Goal: Information Seeking & Learning: Learn about a topic

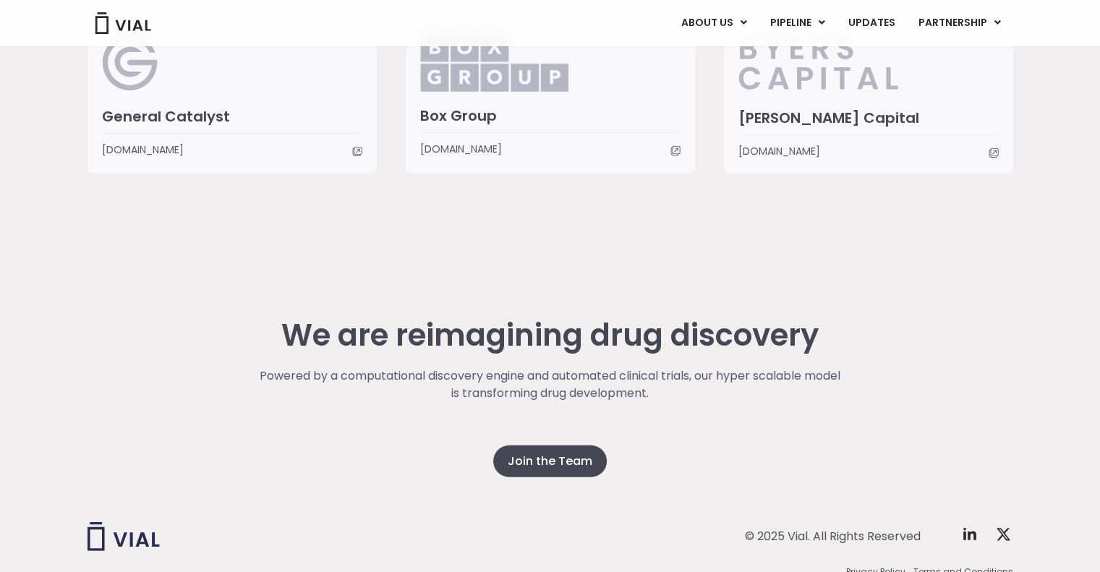
scroll to position [3791, 0]
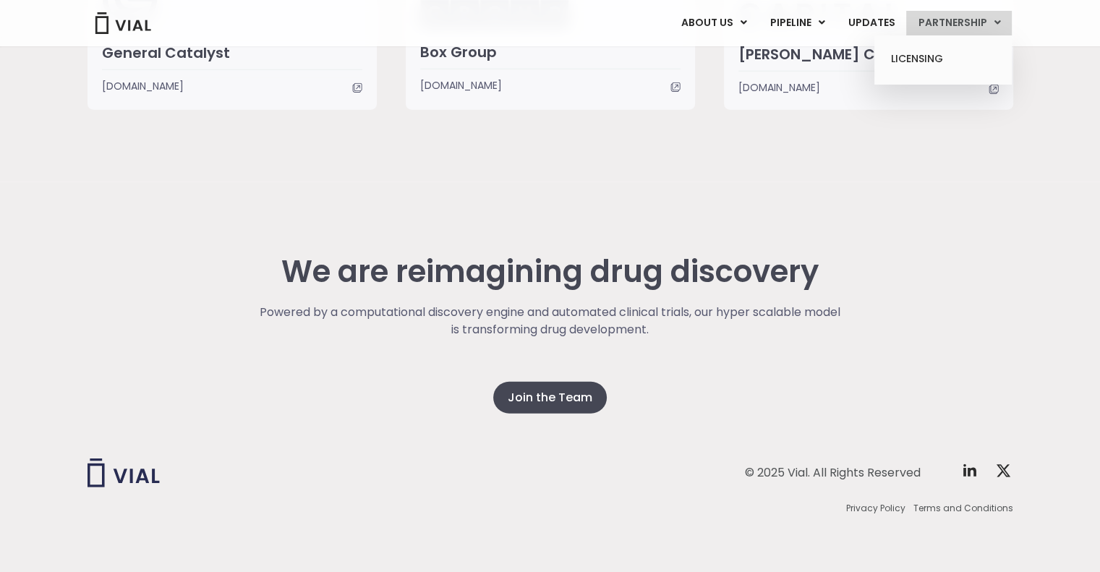
click at [948, 17] on link "PARTNERSHIP" at bounding box center [960, 23] width 106 height 25
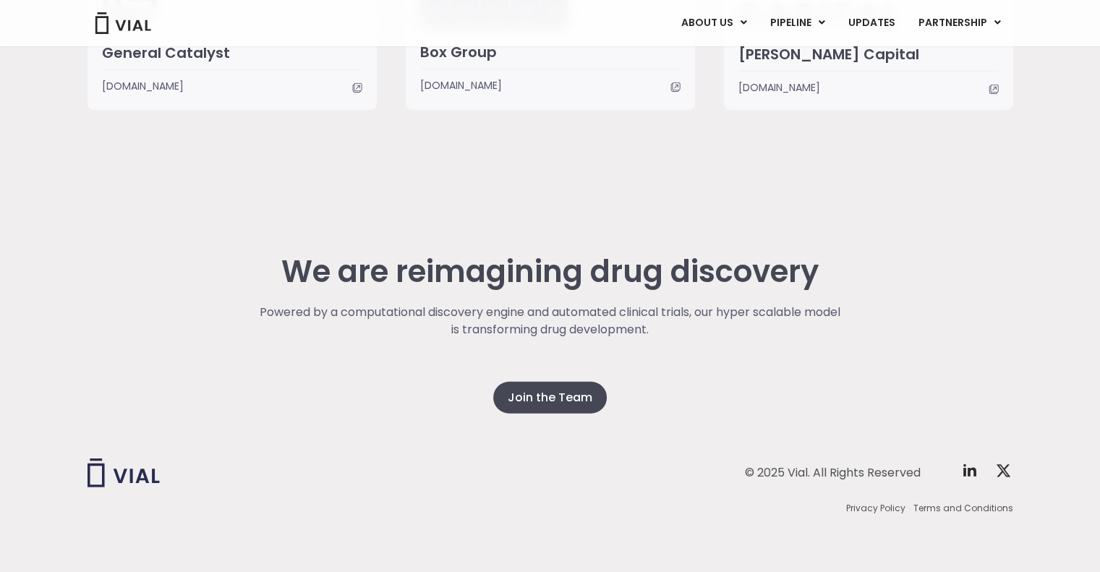
click at [786, 237] on div "We are reimagining drug discovery Powered by a computational discovery engine a…" at bounding box center [551, 377] width 926 height 391
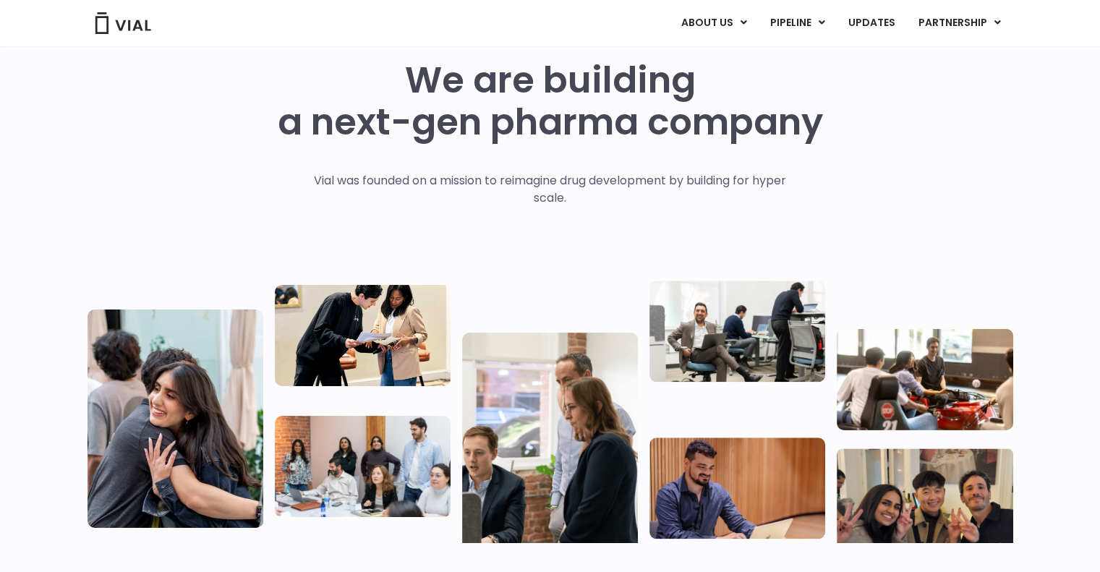
scroll to position [0, 0]
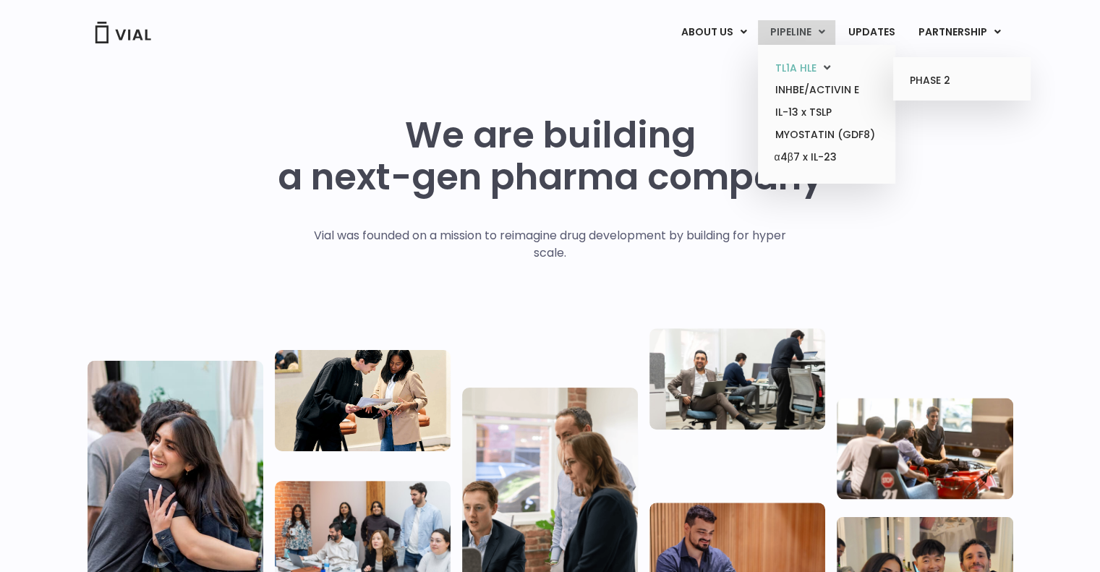
click at [810, 62] on link "TL1A HLE" at bounding box center [826, 68] width 127 height 22
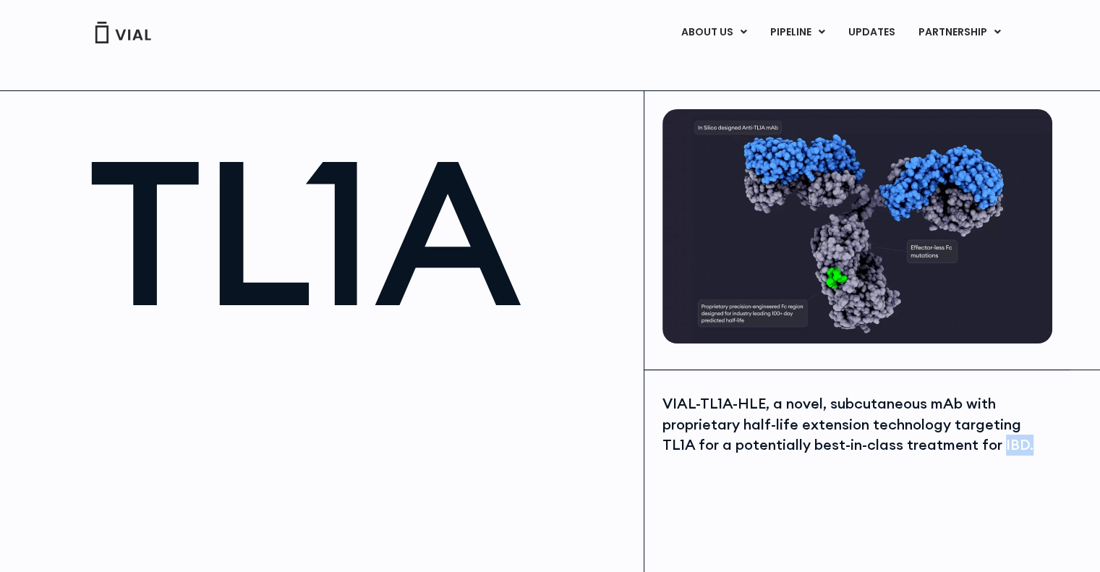
drag, startPoint x: 998, startPoint y: 443, endPoint x: 1027, endPoint y: 444, distance: 29.7
click at [1027, 444] on div "VIAL-TL1A-HLE, a novel, subcutaneous mAb with proprietary half-life extension t…" at bounding box center [856, 425] width 386 height 62
copy div "IBD."
click at [559, 276] on h1 "TL1A" at bounding box center [359, 232] width 542 height 202
drag, startPoint x: 669, startPoint y: 89, endPoint x: 601, endPoint y: 14, distance: 101.4
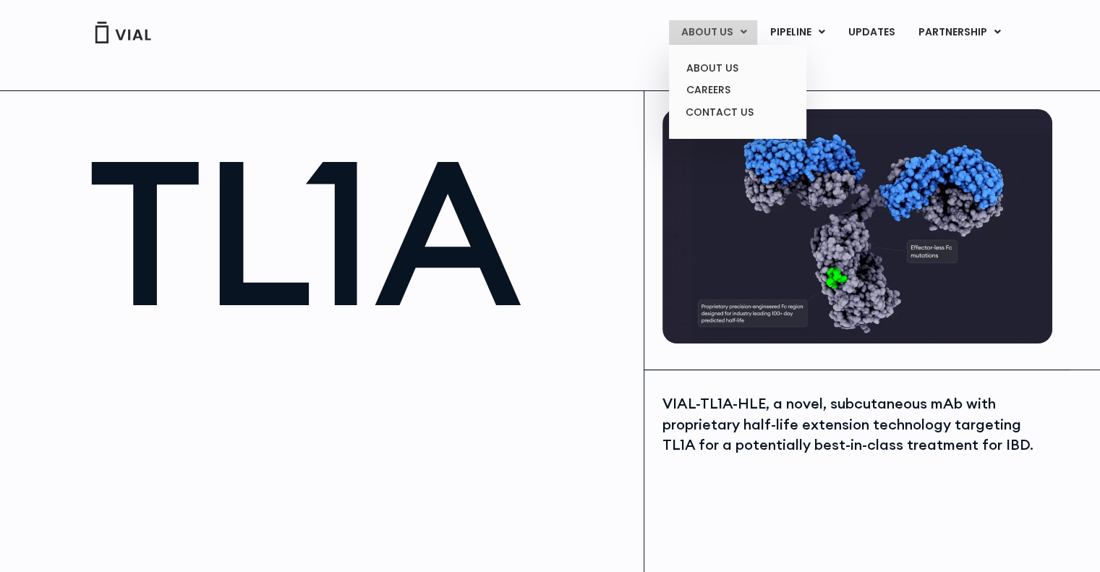
click at [726, 31] on link "ABOUT US" at bounding box center [713, 32] width 88 height 25
click at [723, 63] on link "ABOUT US" at bounding box center [737, 68] width 127 height 22
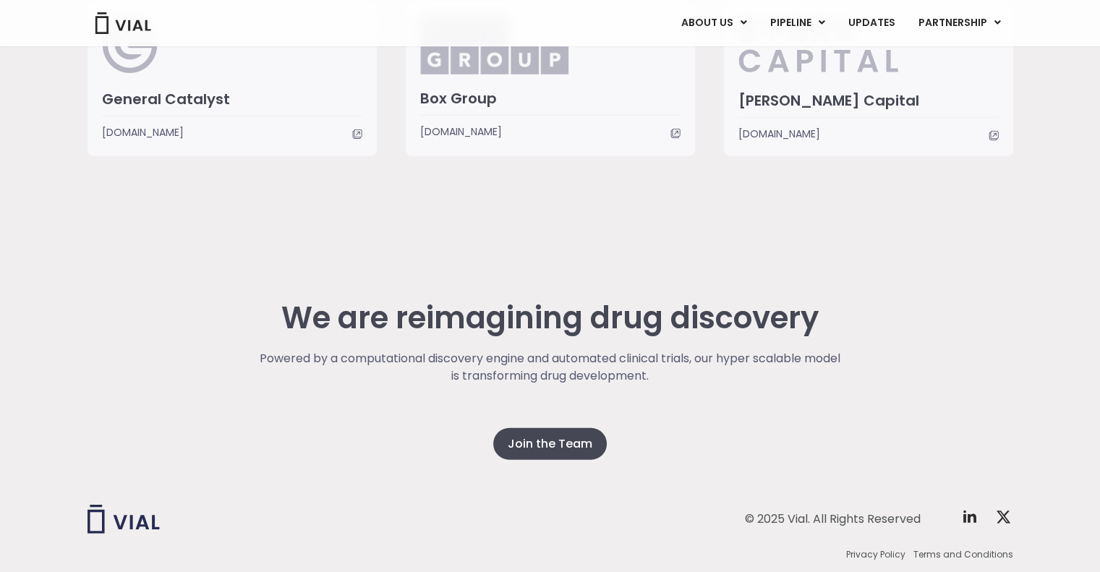
scroll to position [3791, 0]
